Goal: Information Seeking & Learning: Learn about a topic

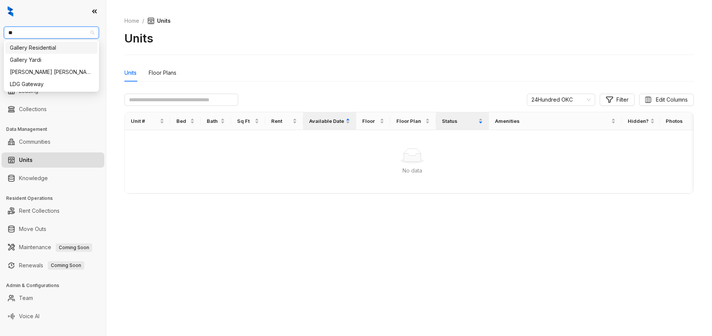
type input "***"
click at [64, 48] on div "Gallery Residential" at bounding box center [51, 48] width 83 height 8
click at [35, 336] on div at bounding box center [356, 342] width 712 height 12
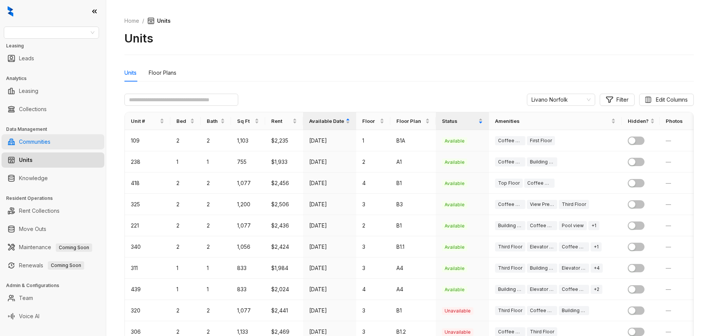
click at [49, 145] on link "Communities" at bounding box center [34, 141] width 31 height 15
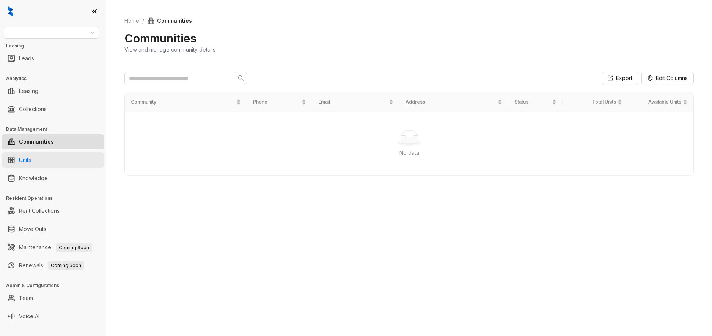
click at [31, 156] on link "Units" at bounding box center [25, 160] width 12 height 15
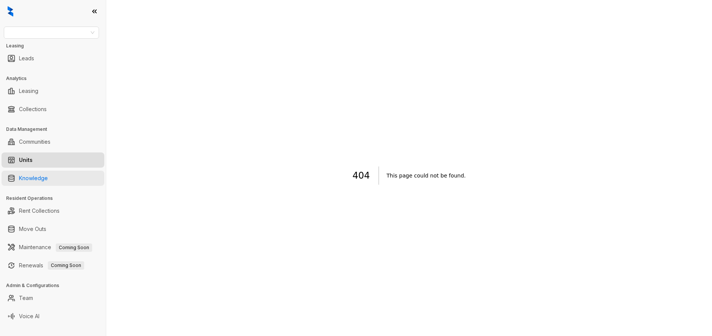
click at [48, 175] on link "Knowledge" at bounding box center [33, 178] width 29 height 15
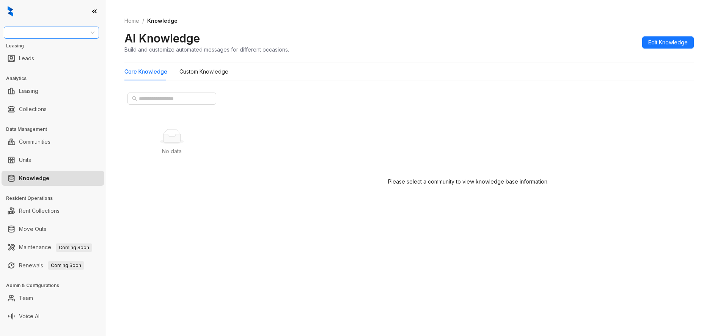
click at [58, 31] on input "search" at bounding box center [47, 32] width 79 height 11
type input "**"
click at [63, 48] on div "Gallery Residential" at bounding box center [51, 48] width 83 height 8
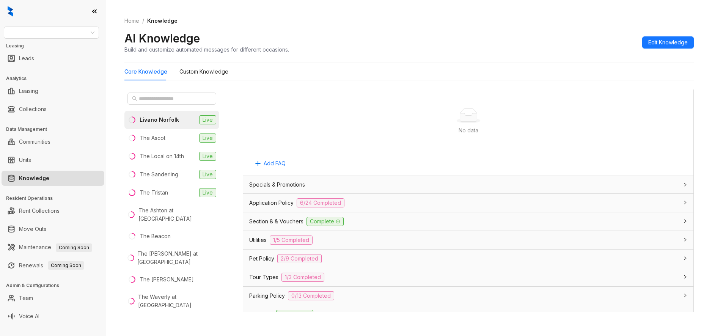
scroll to position [418, 0]
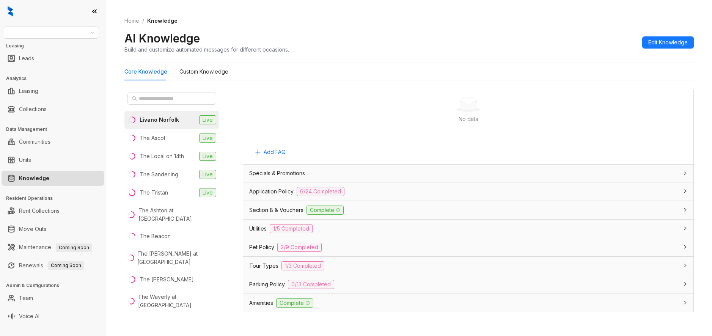
click at [326, 230] on div "Utilities 1/5 Completed" at bounding box center [463, 228] width 429 height 9
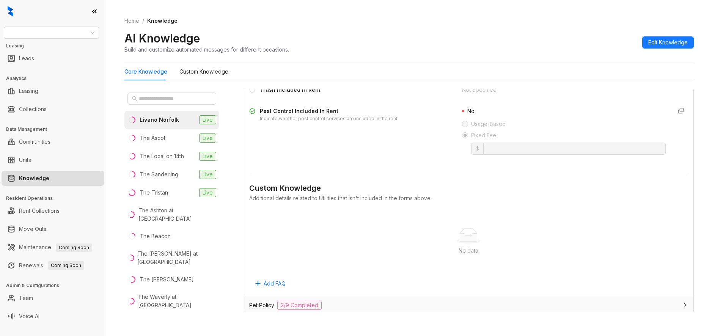
scroll to position [729, 0]
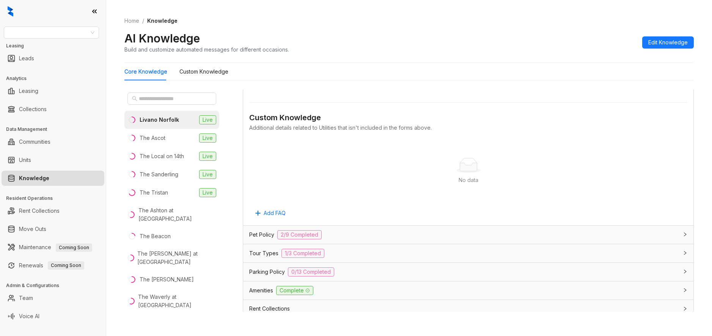
click at [340, 236] on div "Pet Policy 2/9 Completed" at bounding box center [463, 234] width 429 height 9
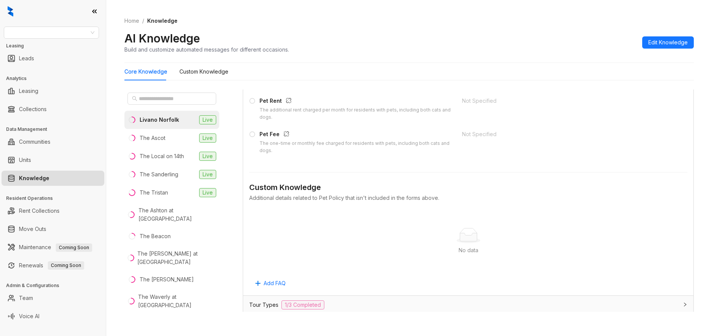
scroll to position [1162, 0]
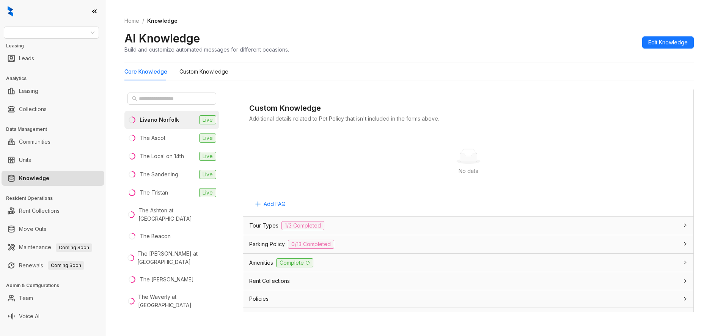
click at [339, 262] on div "Amenities Complete" at bounding box center [463, 262] width 429 height 9
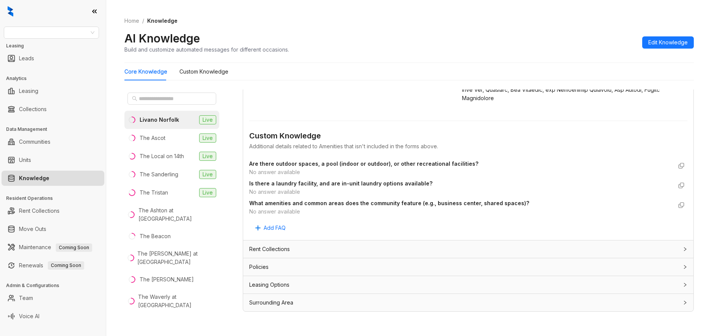
scroll to position [24, 0]
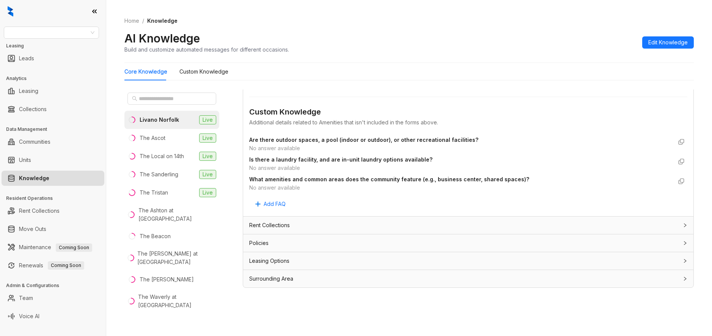
click at [341, 224] on div "Rent Collections" at bounding box center [463, 225] width 429 height 8
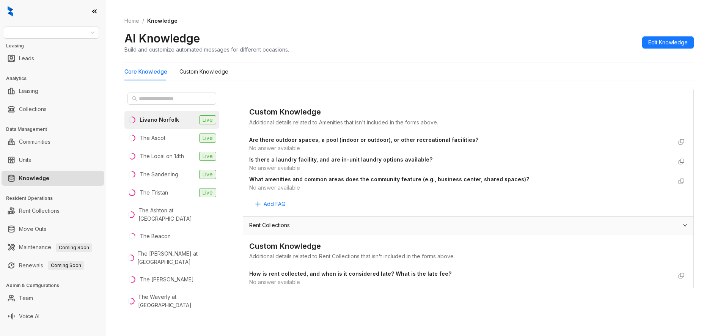
click at [340, 226] on div "Rent Collections" at bounding box center [463, 225] width 429 height 8
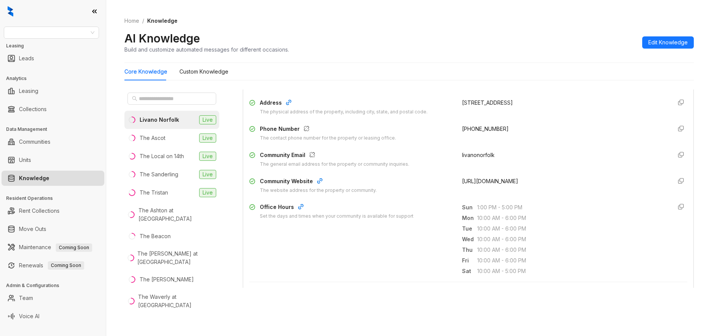
scroll to position [0, 0]
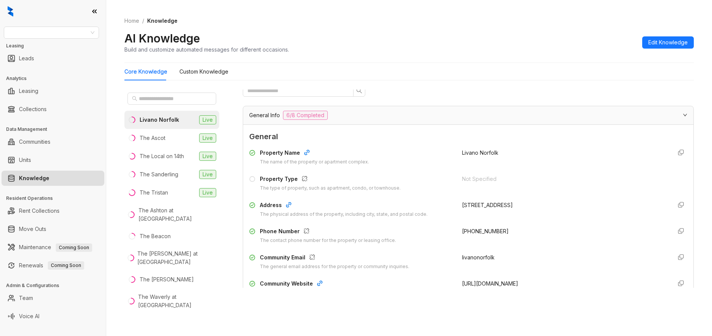
click at [496, 205] on div "[STREET_ADDRESS]" at bounding box center [564, 205] width 204 height 8
copy div "[STREET_ADDRESS]"
click at [183, 138] on li "The Ascot Live" at bounding box center [171, 138] width 95 height 18
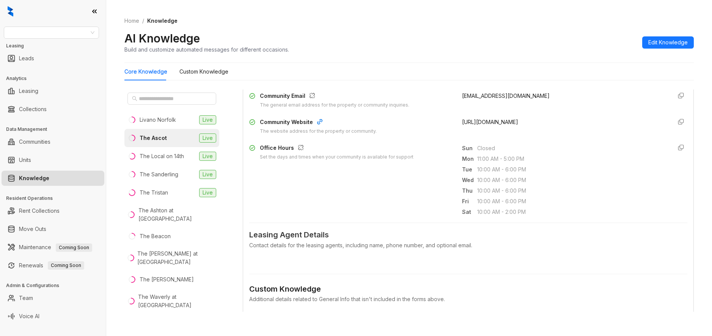
scroll to position [206, 0]
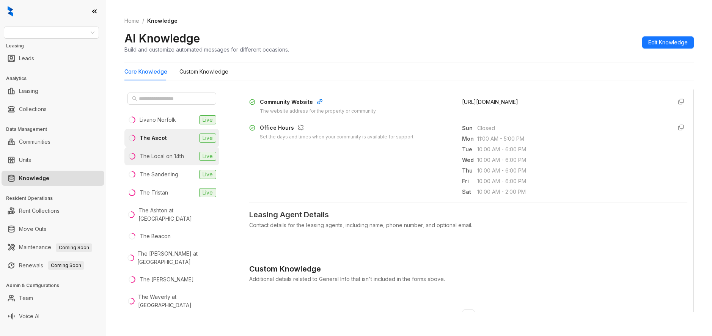
click at [192, 160] on li "The Local on 14th Live" at bounding box center [171, 156] width 95 height 18
